Goal: Information Seeking & Learning: Find specific fact

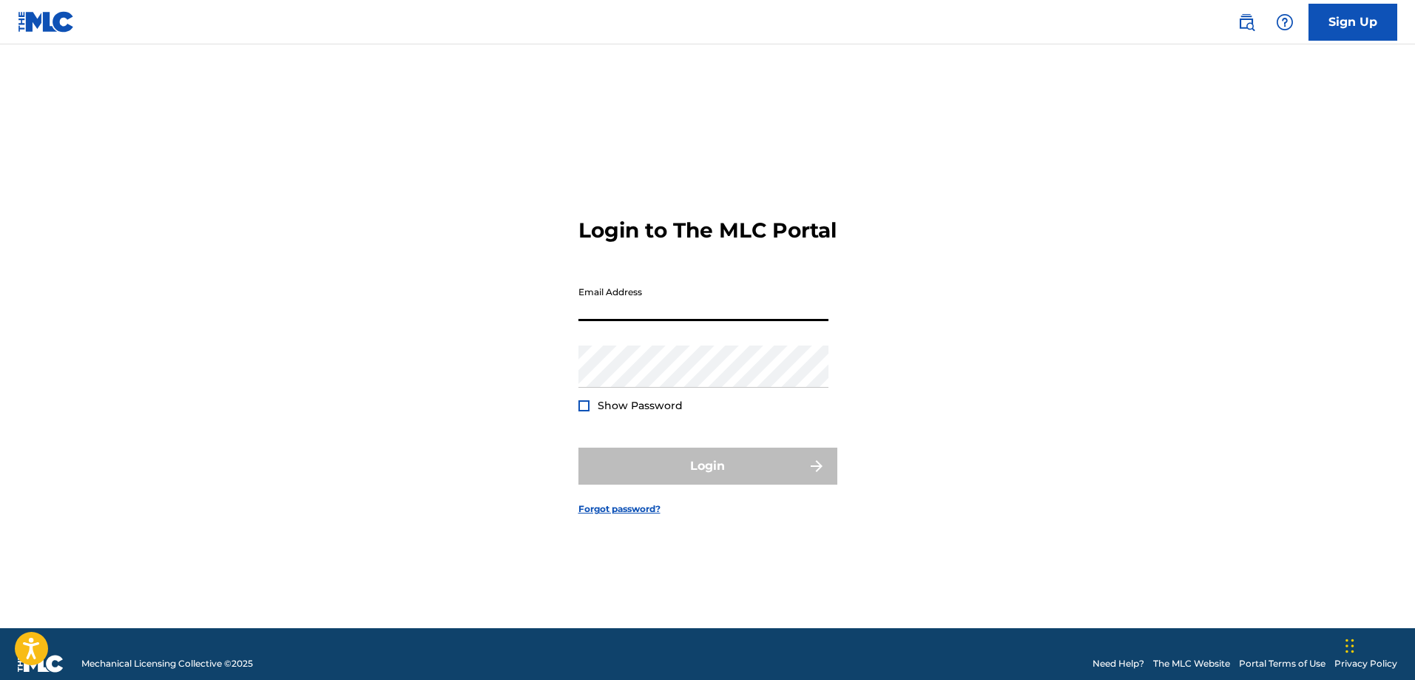
type input "[EMAIL_ADDRESS][DOMAIN_NAME]"
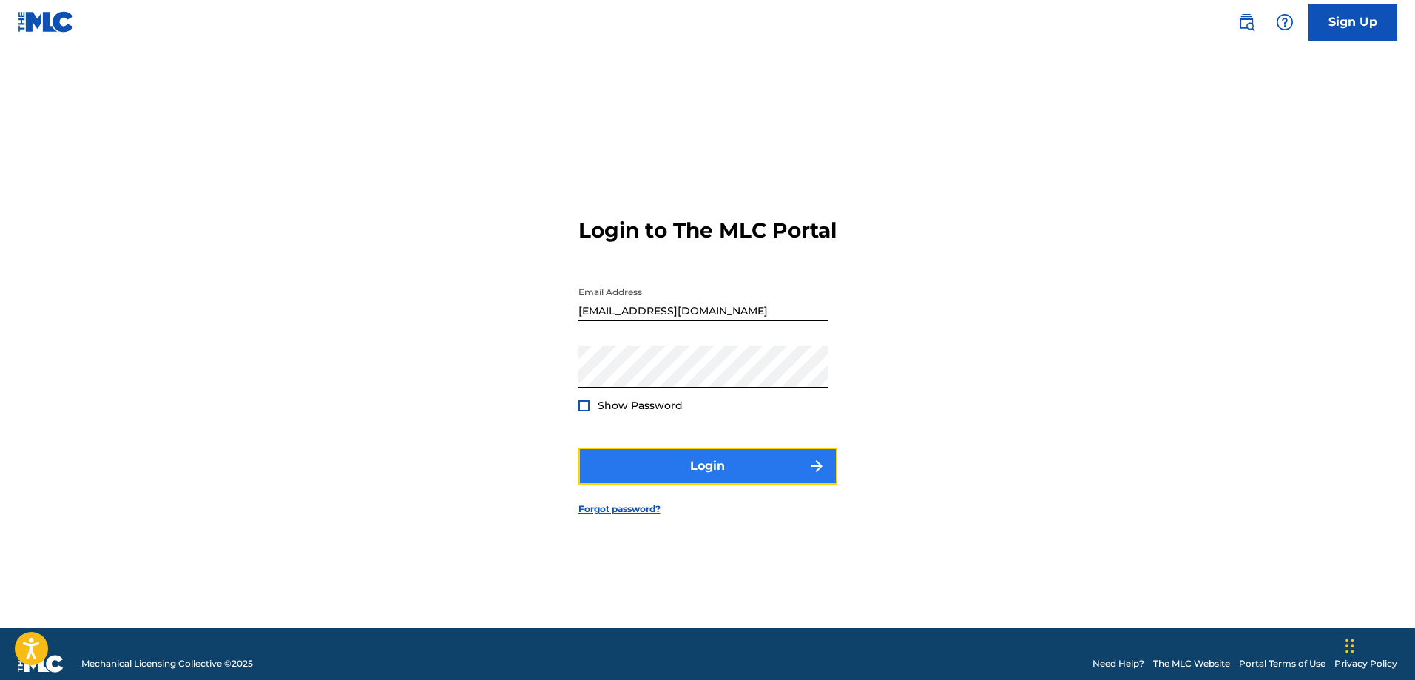
click at [682, 478] on button "Login" at bounding box center [707, 465] width 259 height 37
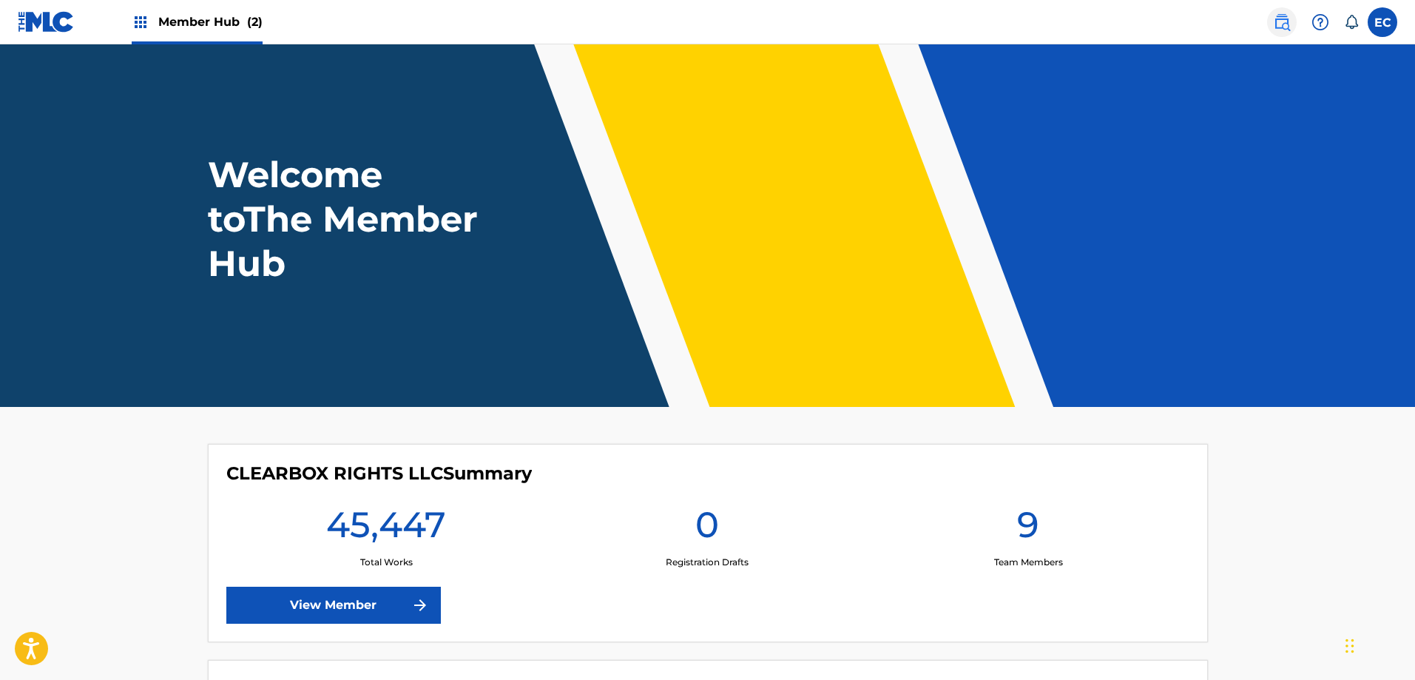
click at [1282, 22] on img at bounding box center [1282, 22] width 18 height 18
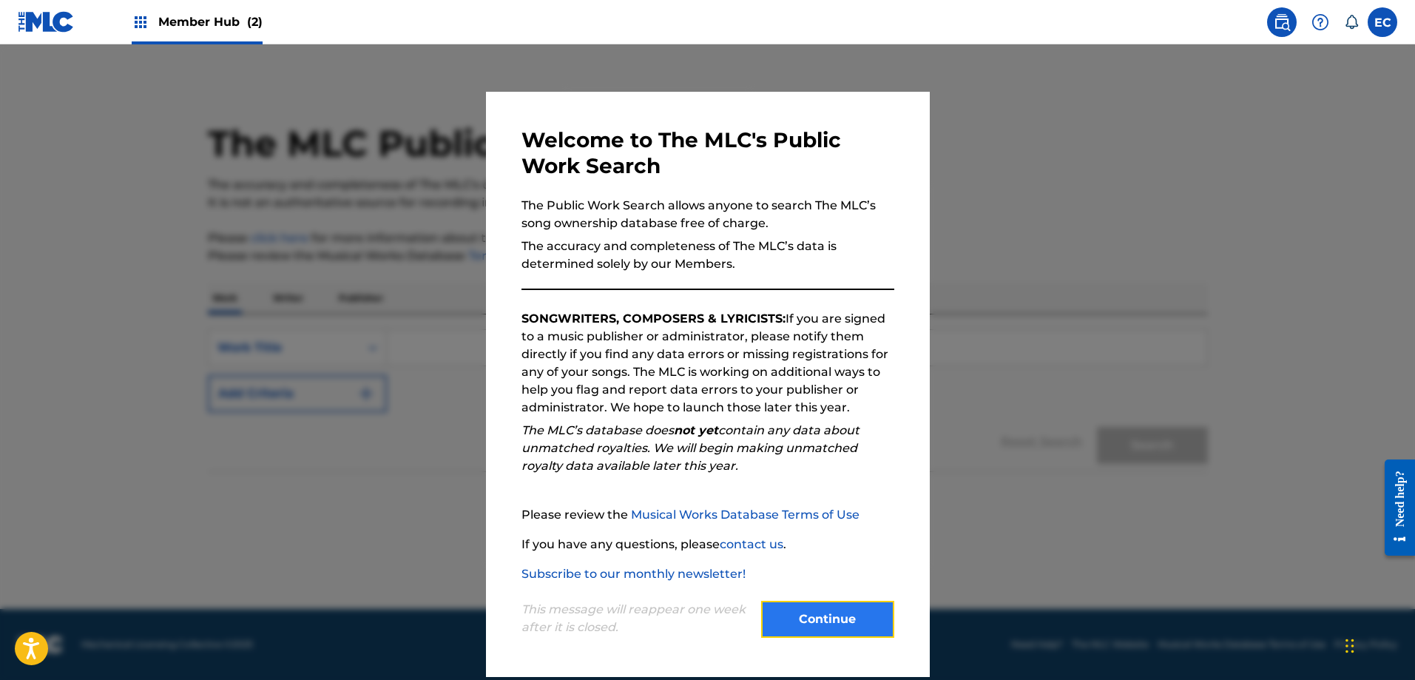
click at [801, 620] on button "Continue" at bounding box center [827, 618] width 133 height 37
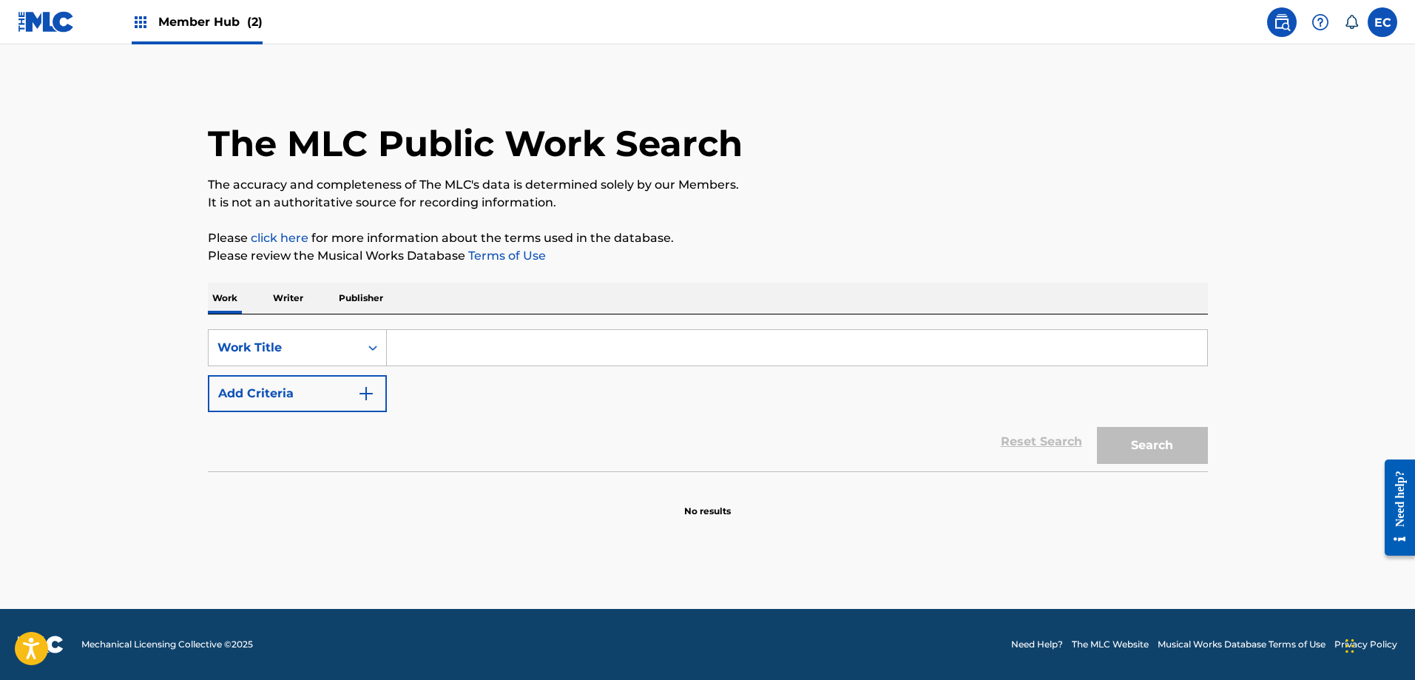
click at [425, 356] on input "Search Form" at bounding box center [797, 347] width 820 height 35
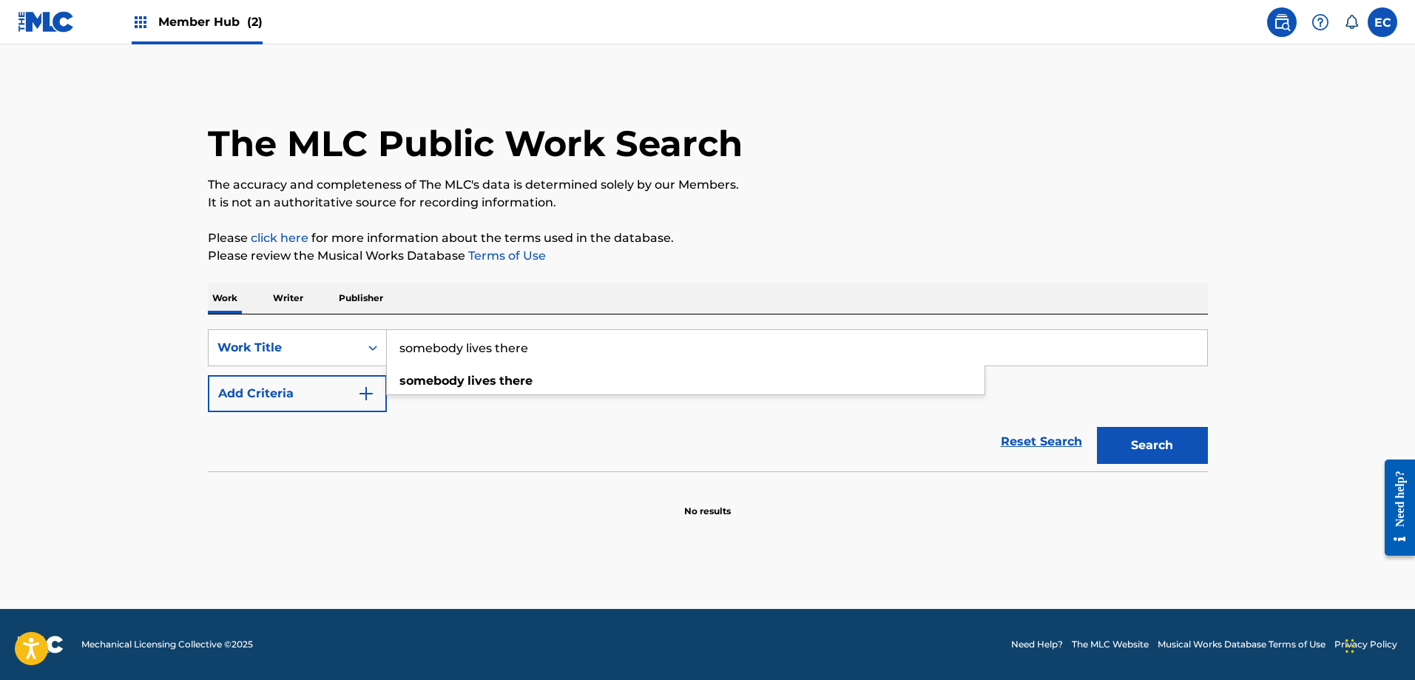
type input "somebody lives there"
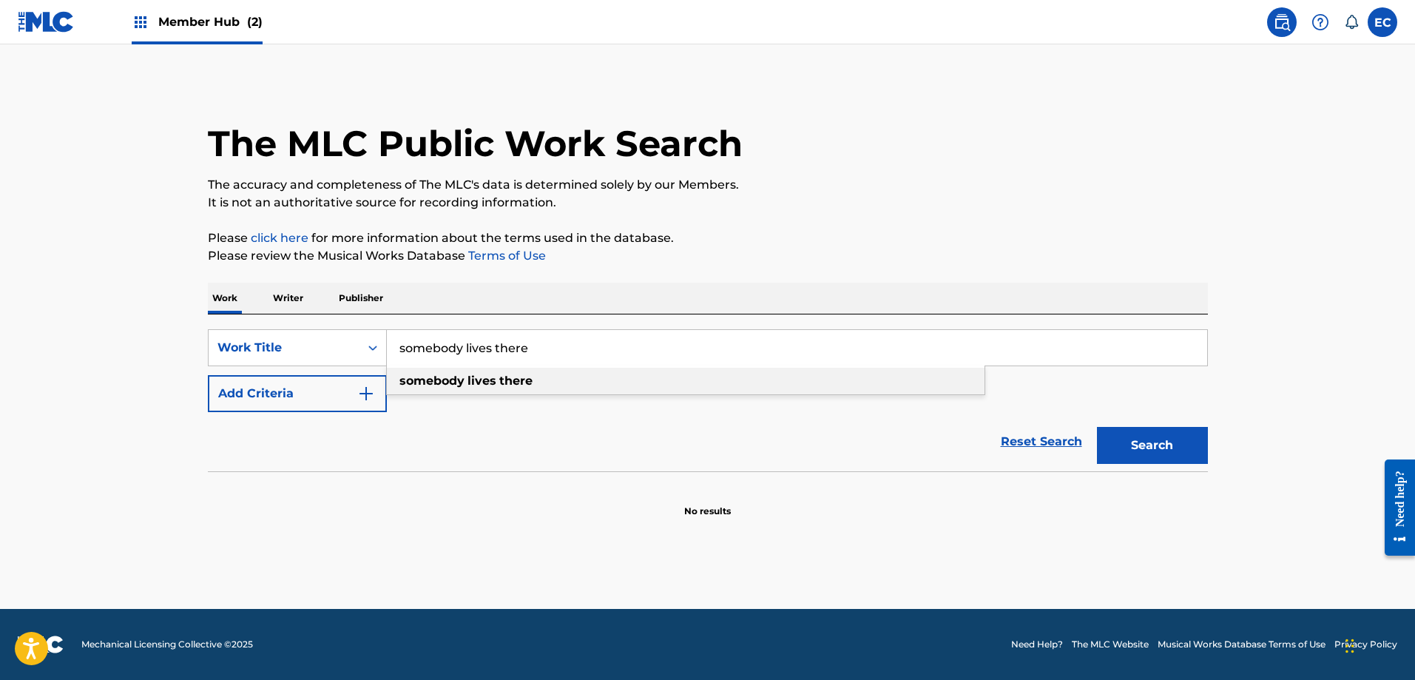
click at [449, 388] on div "somebody lives there" at bounding box center [685, 381] width 597 height 27
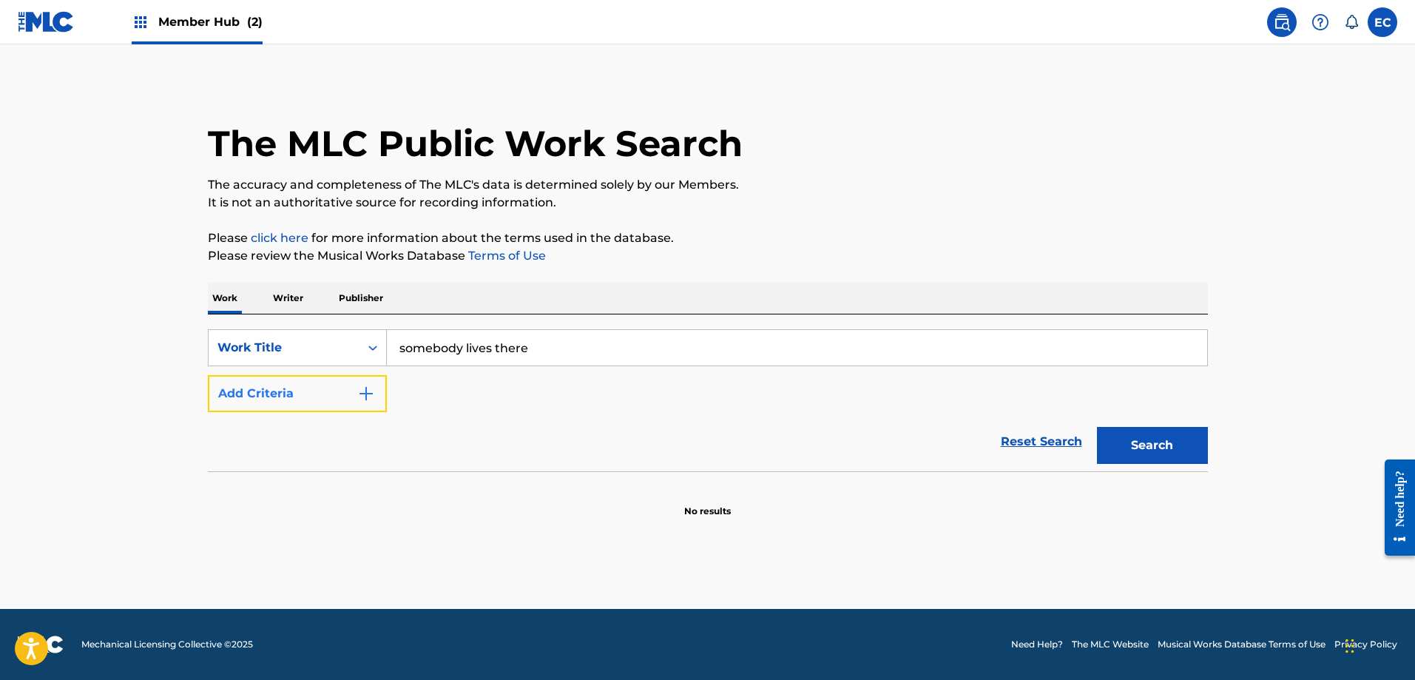
click at [264, 382] on button "Add Criteria" at bounding box center [297, 393] width 179 height 37
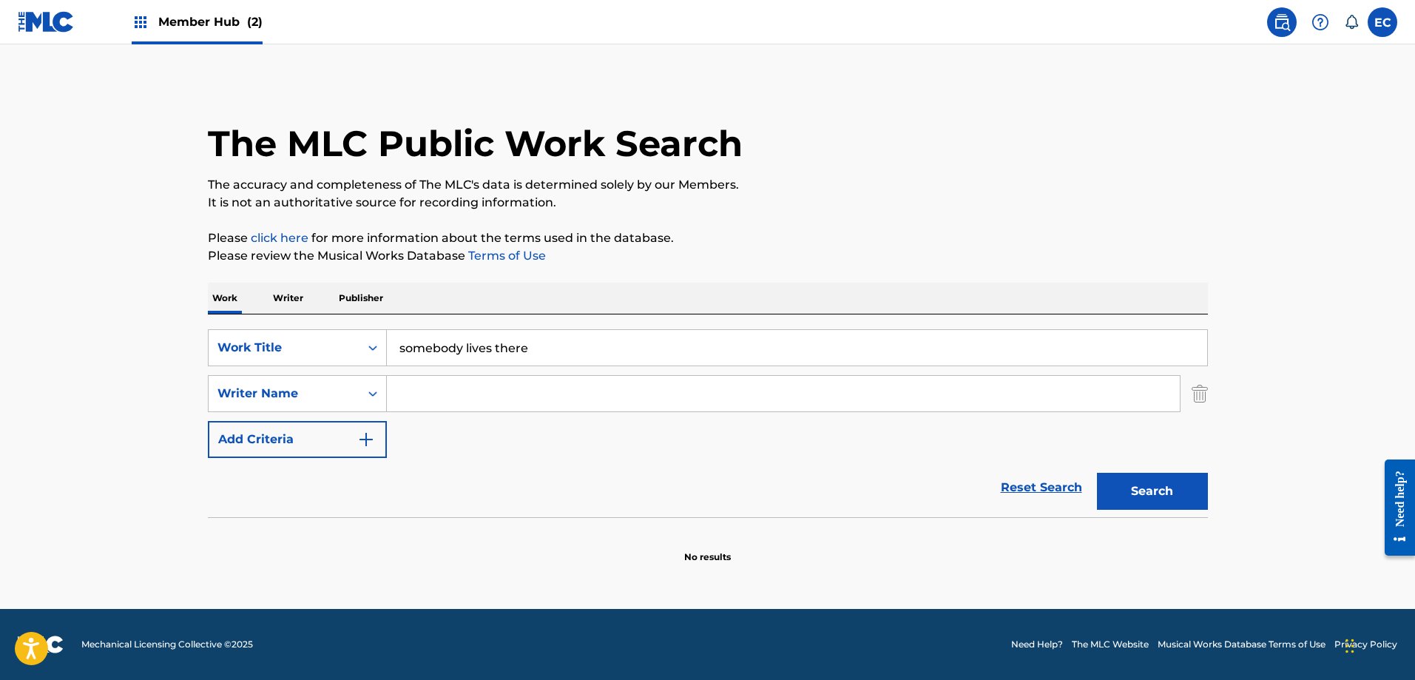
click at [426, 391] on input "Search Form" at bounding box center [783, 393] width 793 height 35
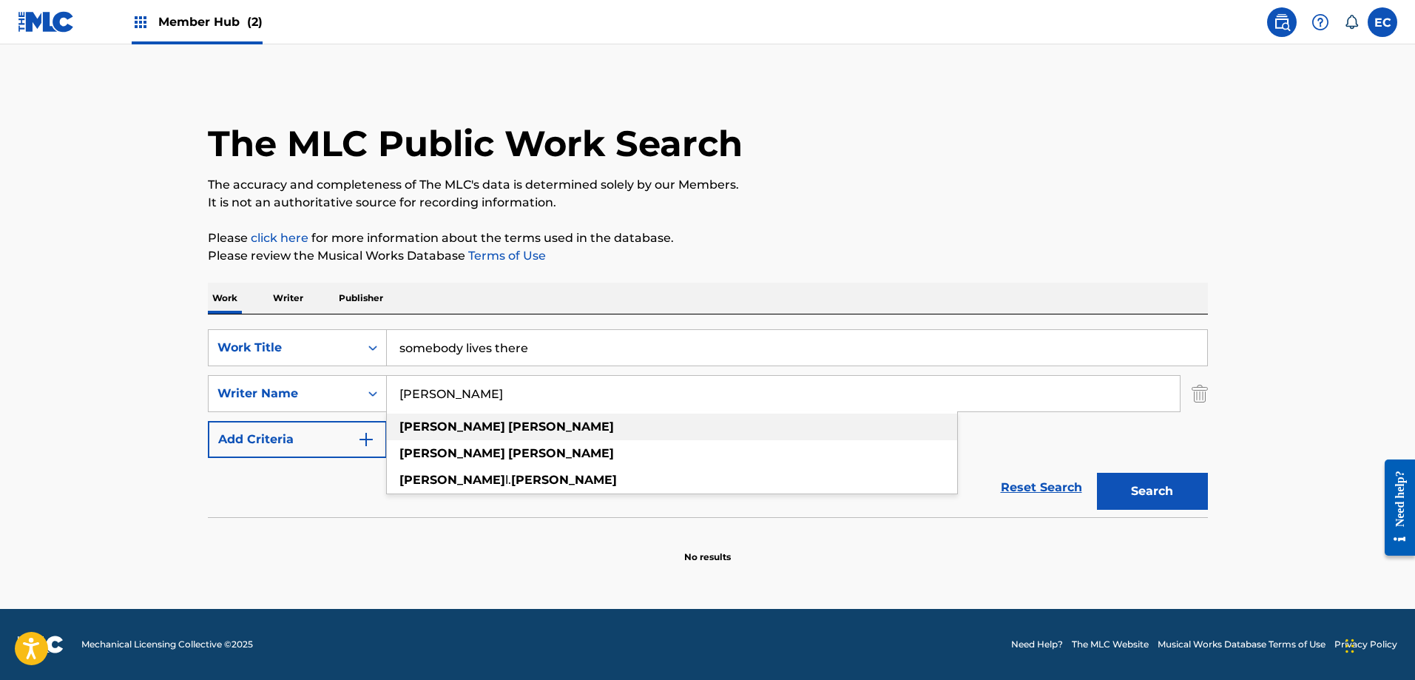
type input "[PERSON_NAME]"
click at [508, 419] on strong "[PERSON_NAME]" at bounding box center [561, 426] width 106 height 14
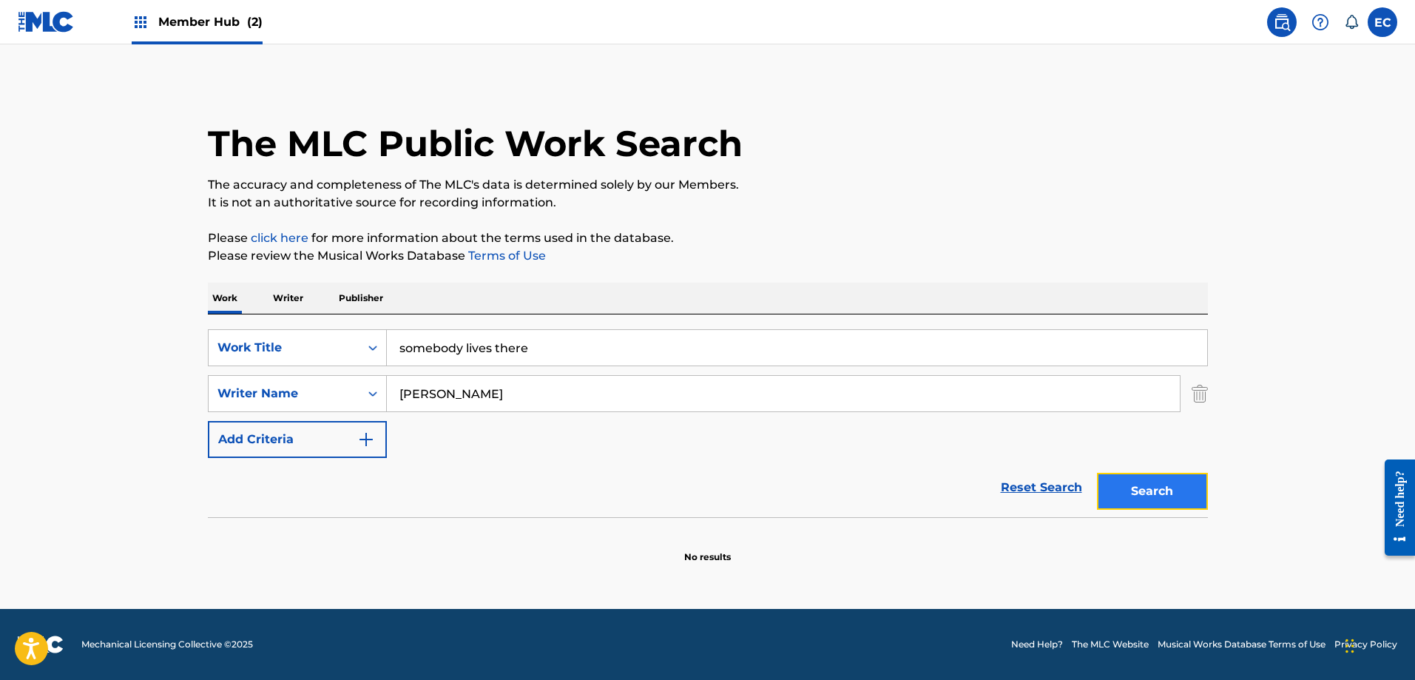
click at [1143, 490] on button "Search" at bounding box center [1152, 491] width 111 height 37
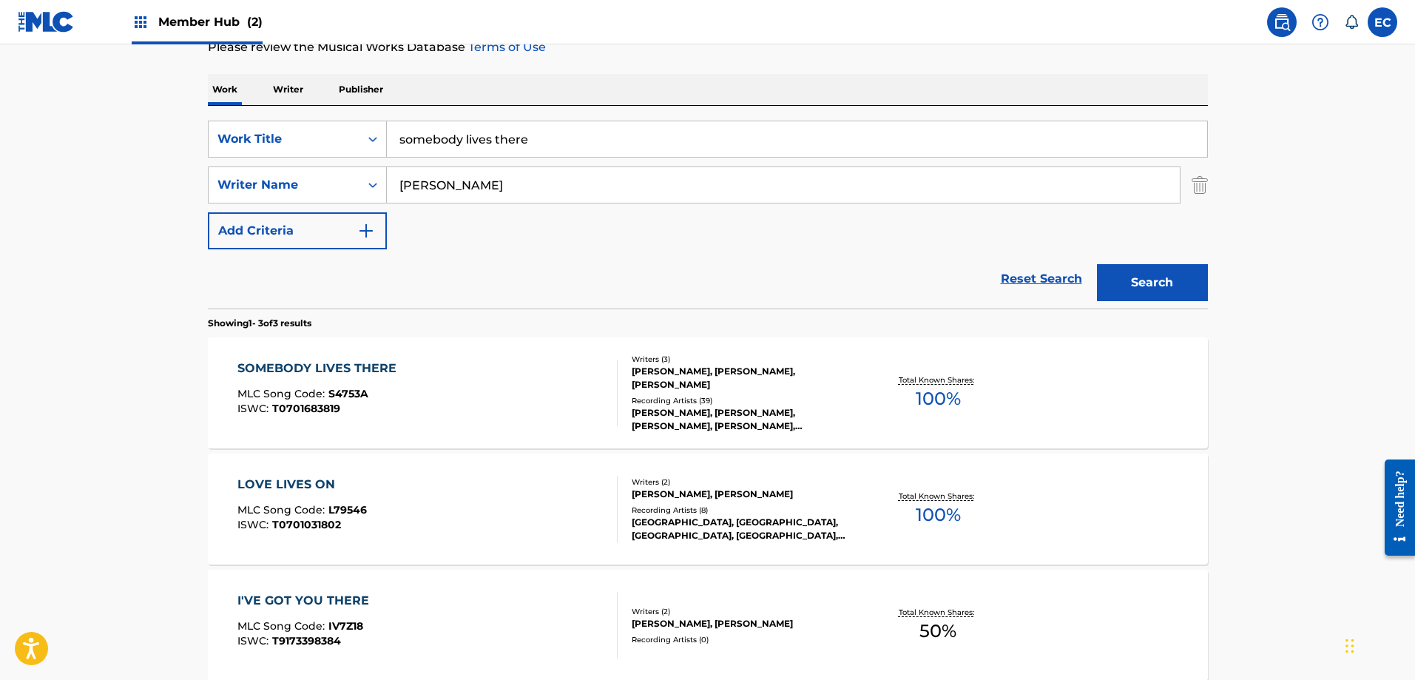
scroll to position [222, 0]
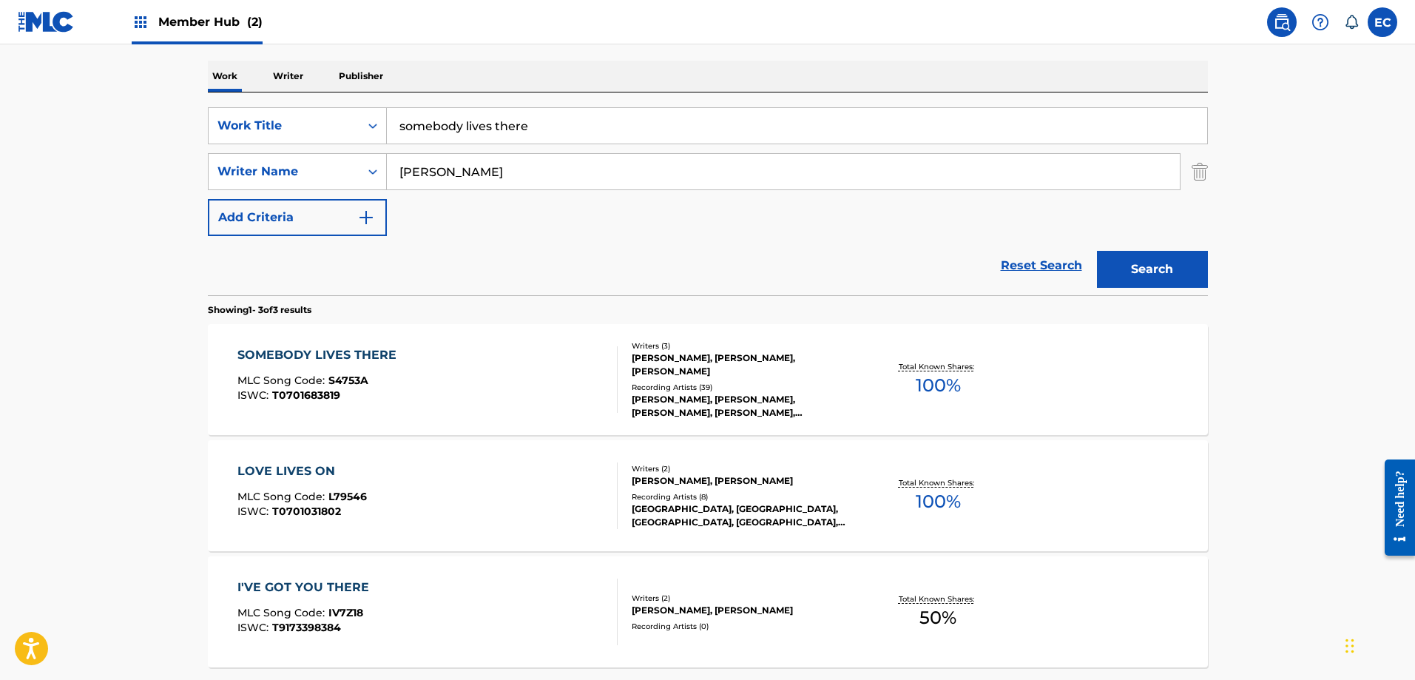
click at [325, 353] on div "SOMEBODY LIVES THERE" at bounding box center [320, 355] width 166 height 18
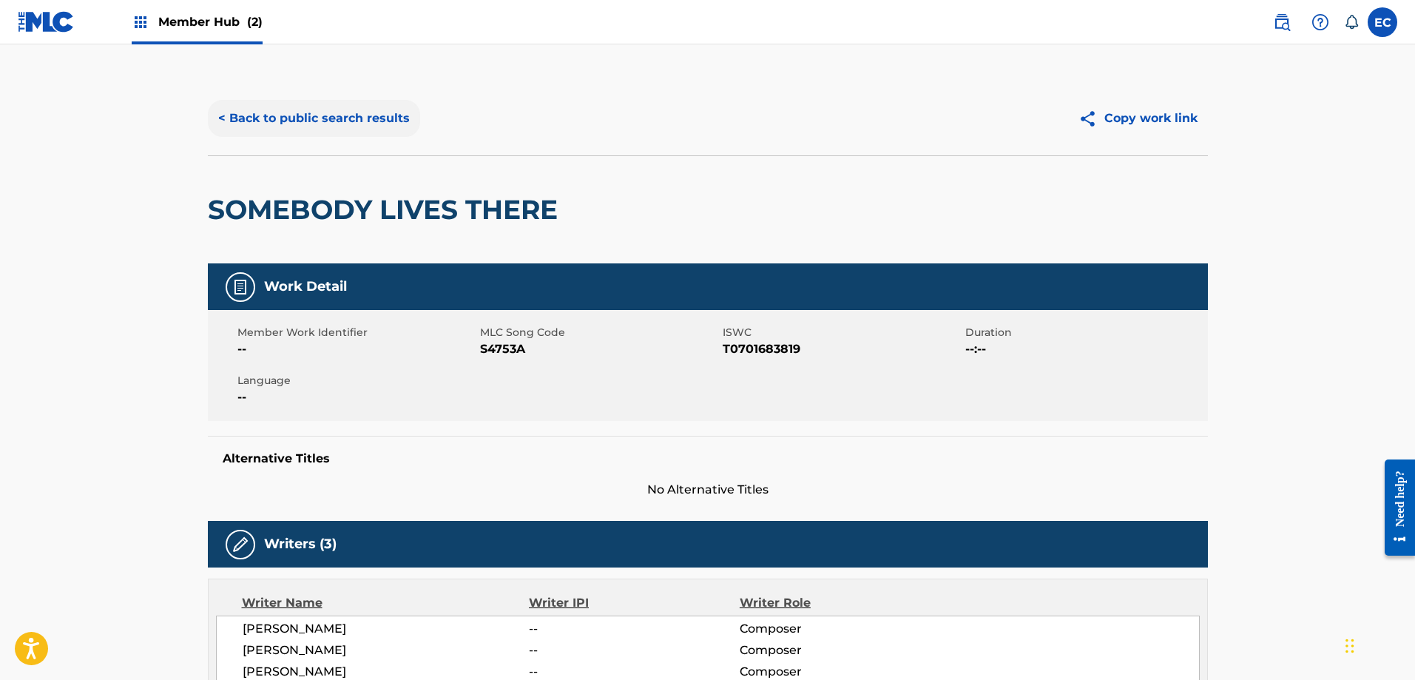
click at [361, 118] on button "< Back to public search results" at bounding box center [314, 118] width 212 height 37
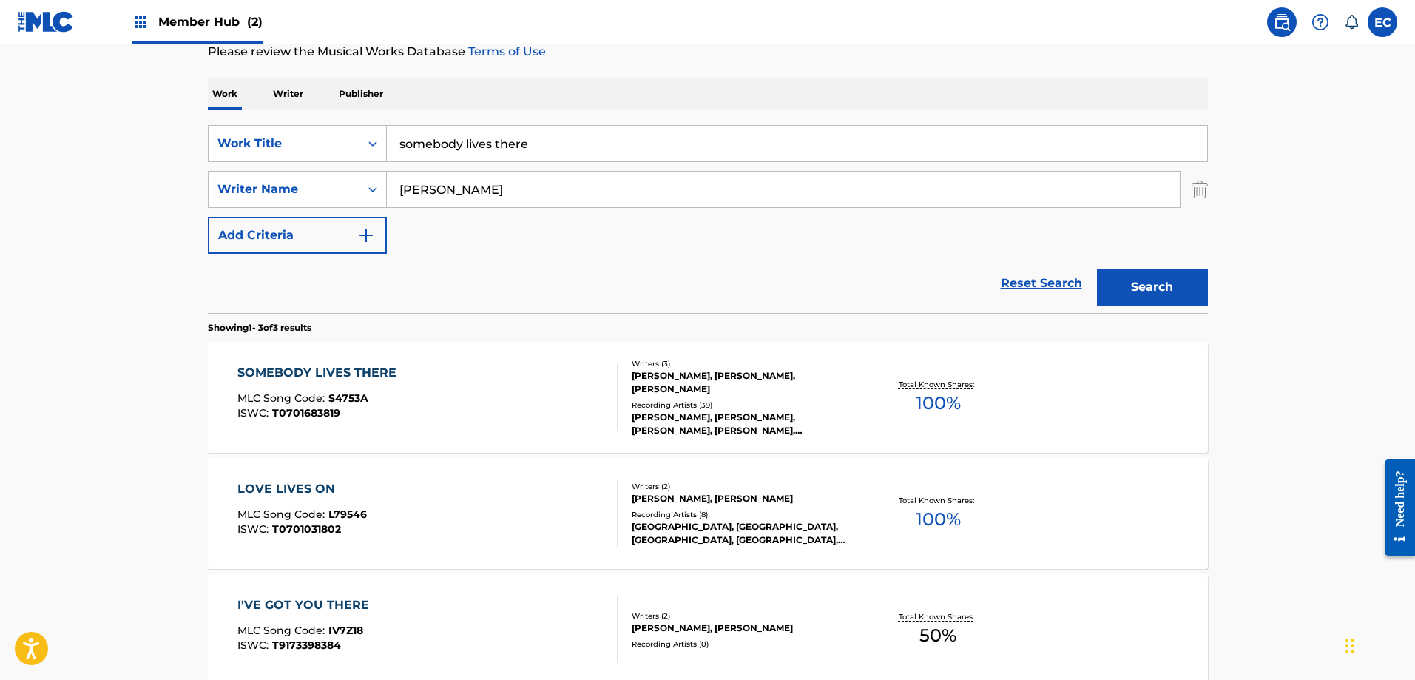
scroll to position [222, 0]
